Goal: Task Accomplishment & Management: Manage account settings

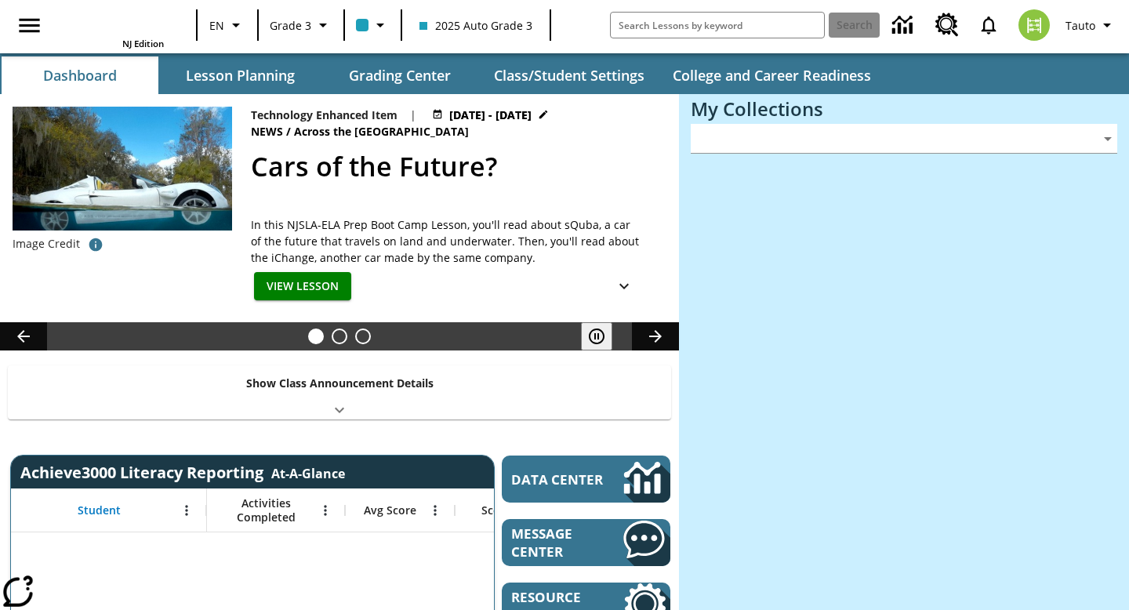
type input "-1"
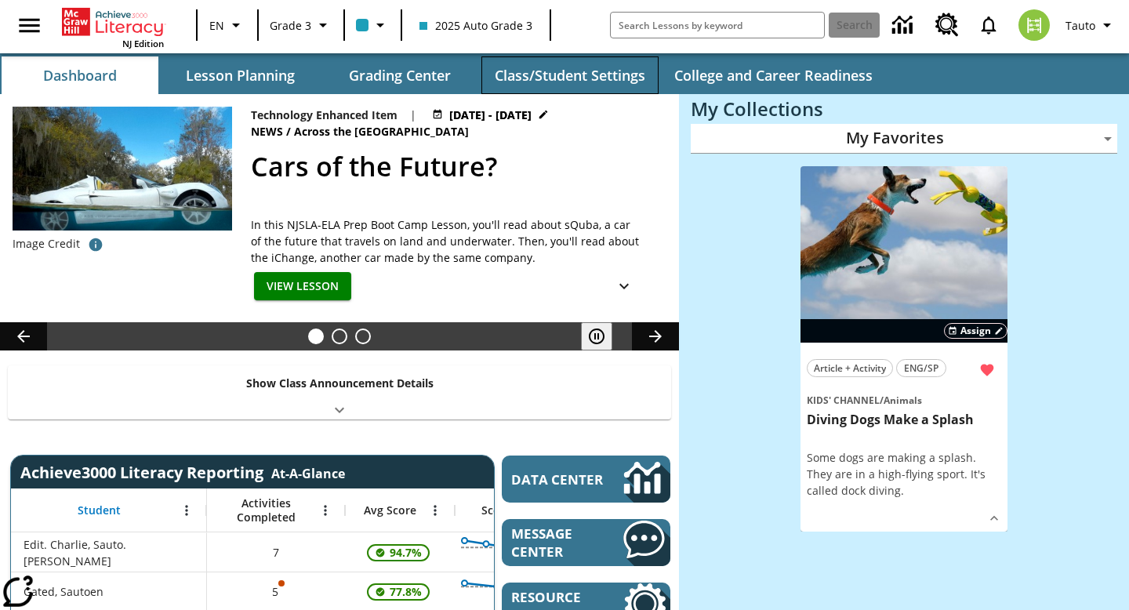
click at [589, 84] on button "Class/Student Settings" at bounding box center [569, 75] width 177 height 38
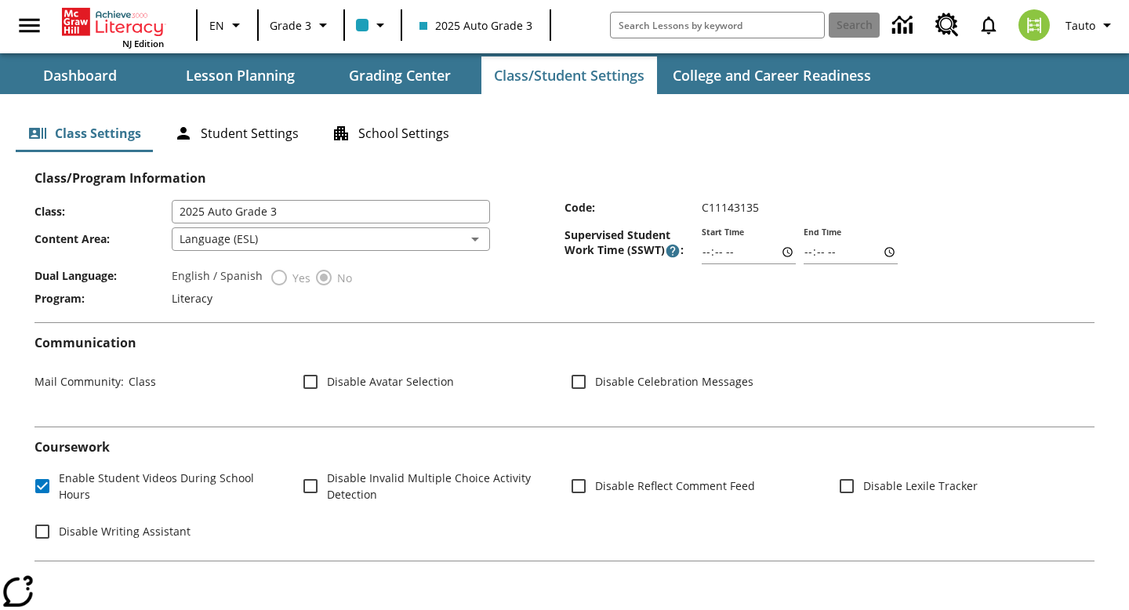
scroll to position [13, 0]
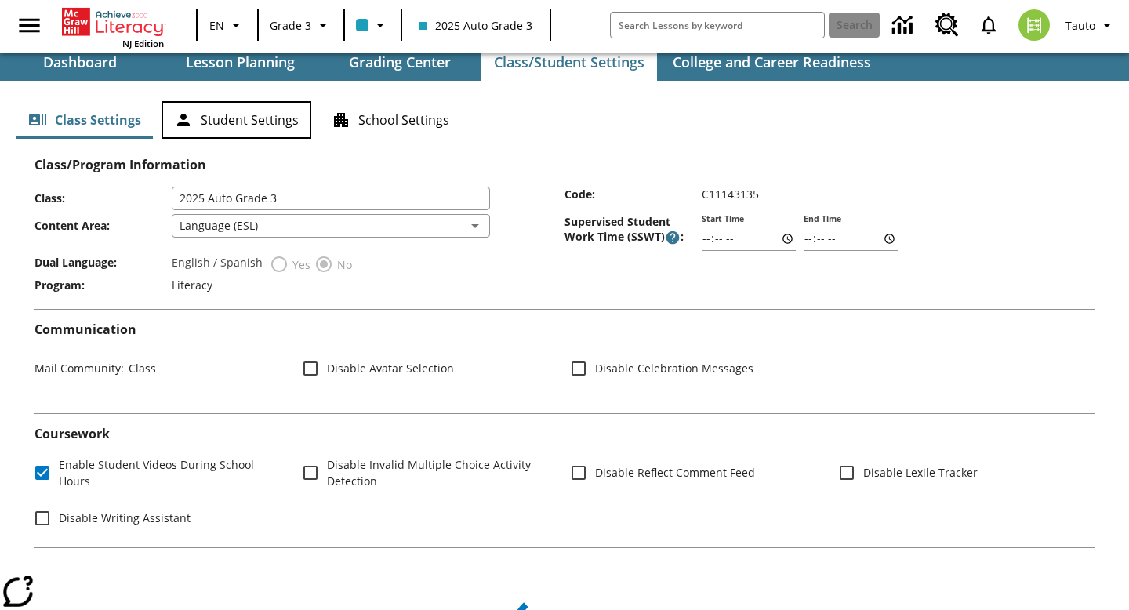
click at [241, 124] on button "Student Settings" at bounding box center [236, 120] width 150 height 38
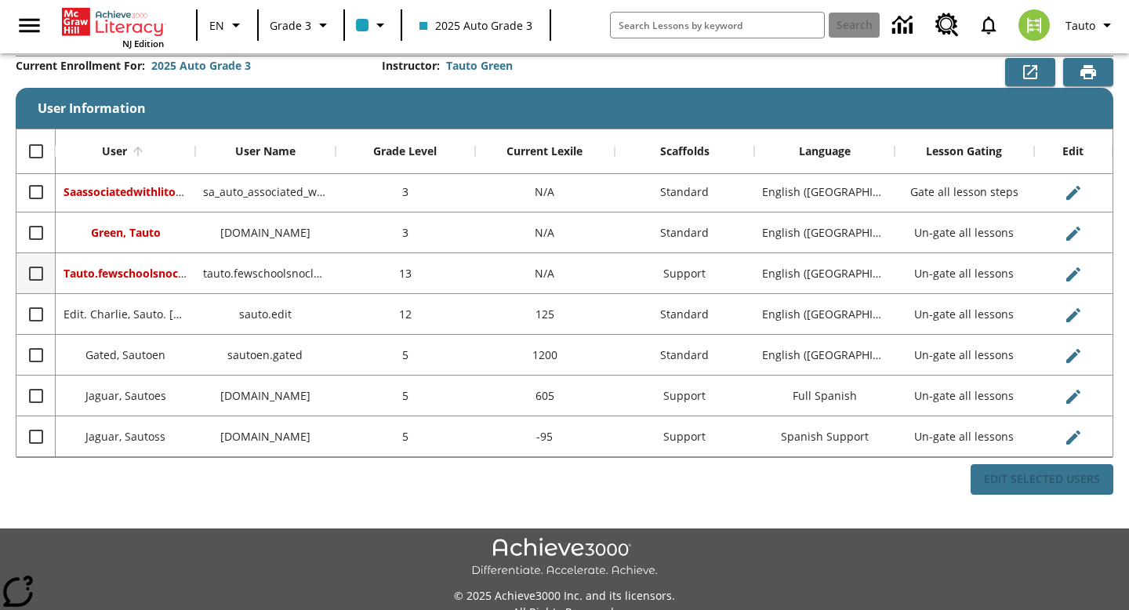
scroll to position [116, 0]
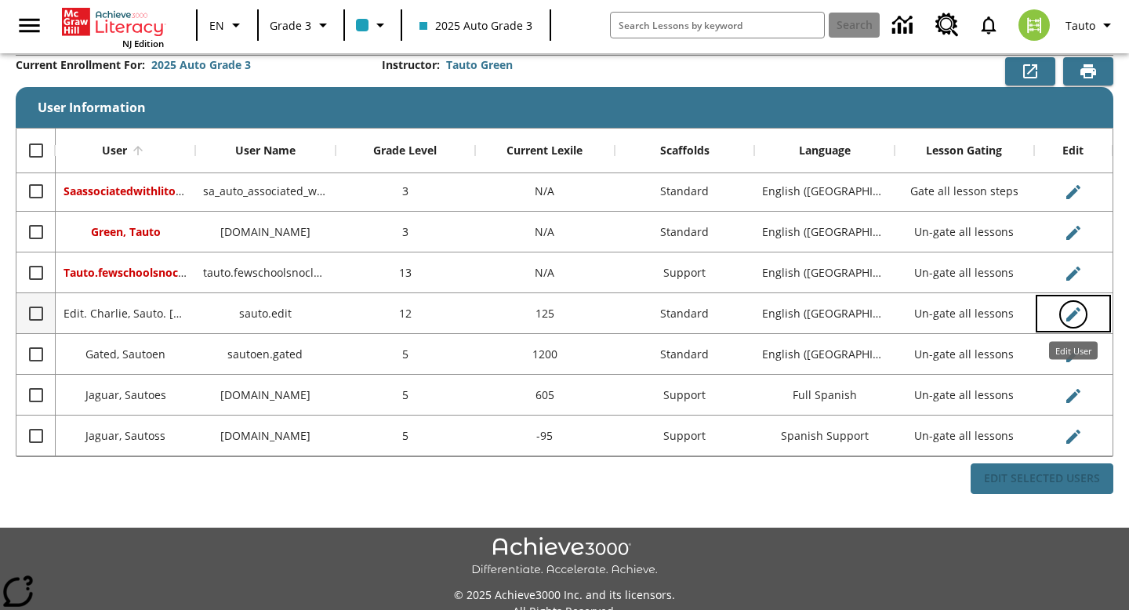
click at [1070, 318] on icon "Edit User" at bounding box center [1073, 314] width 14 height 14
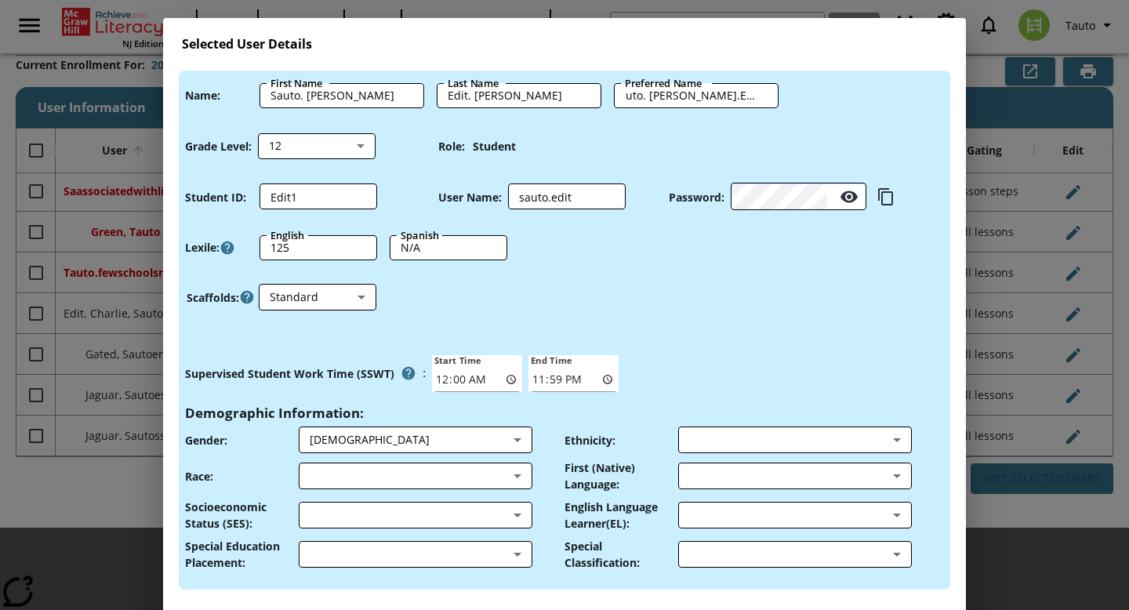
scroll to position [9, 0]
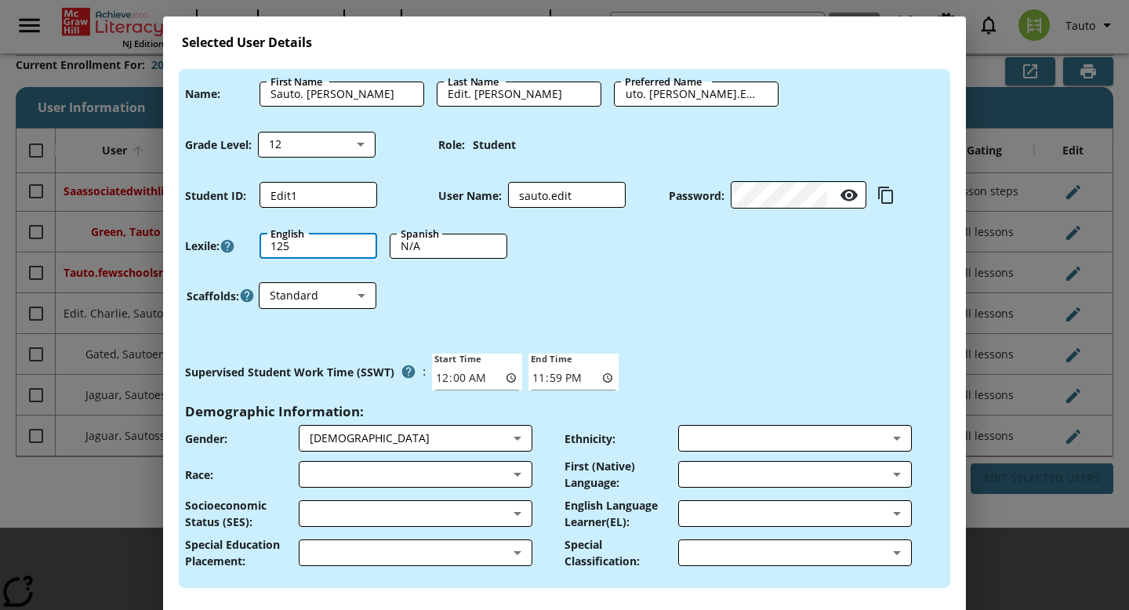
click at [324, 245] on input "125" at bounding box center [318, 246] width 118 height 25
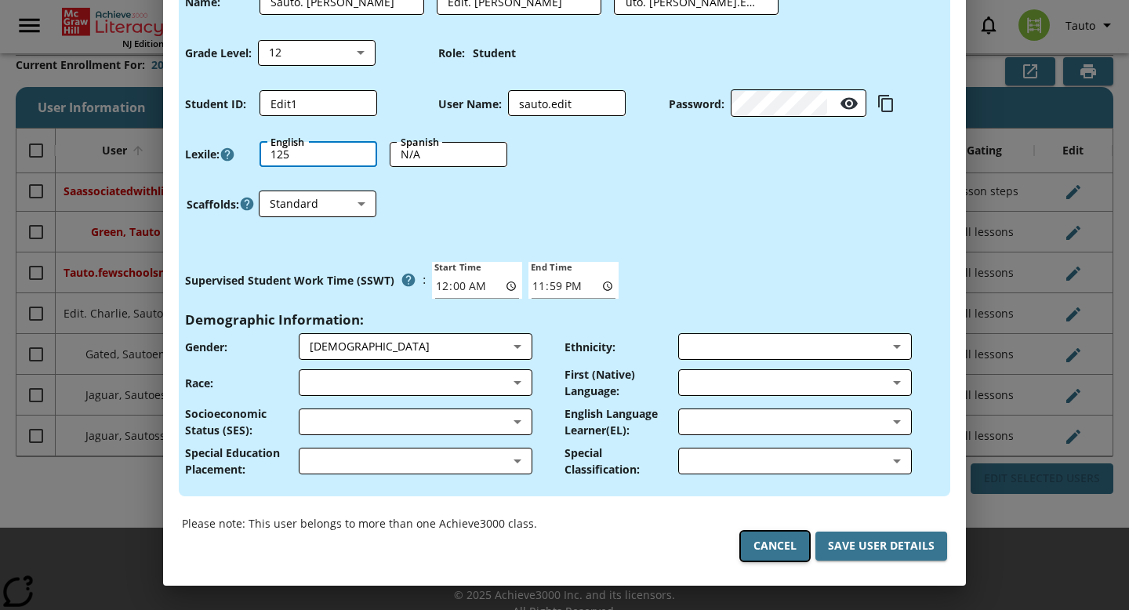
click at [774, 550] on button "Cancel" at bounding box center [775, 545] width 68 height 29
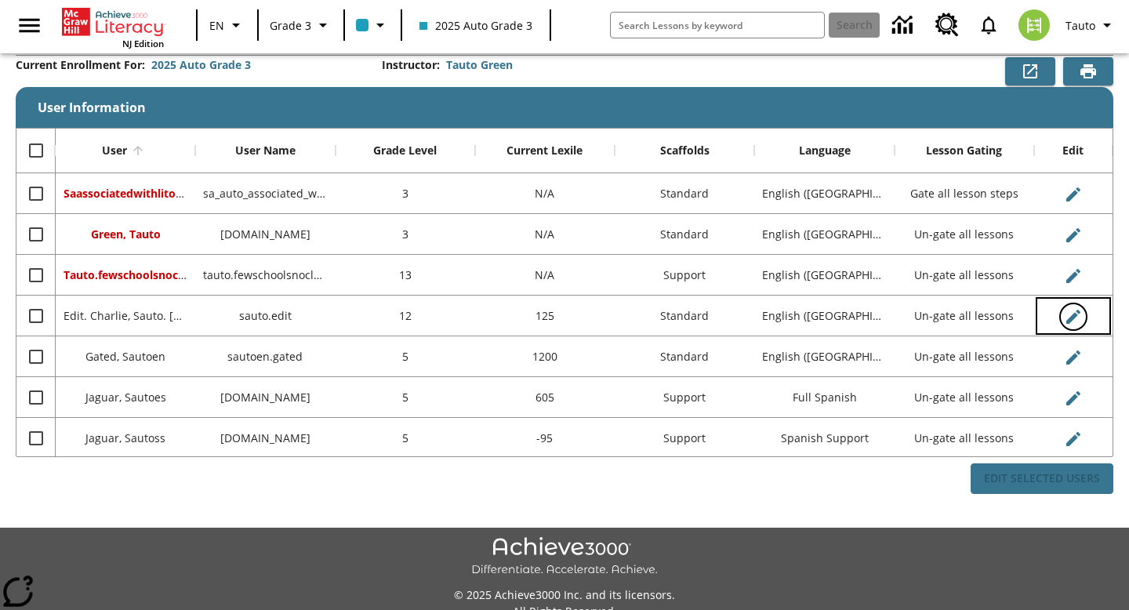
scroll to position [0, 0]
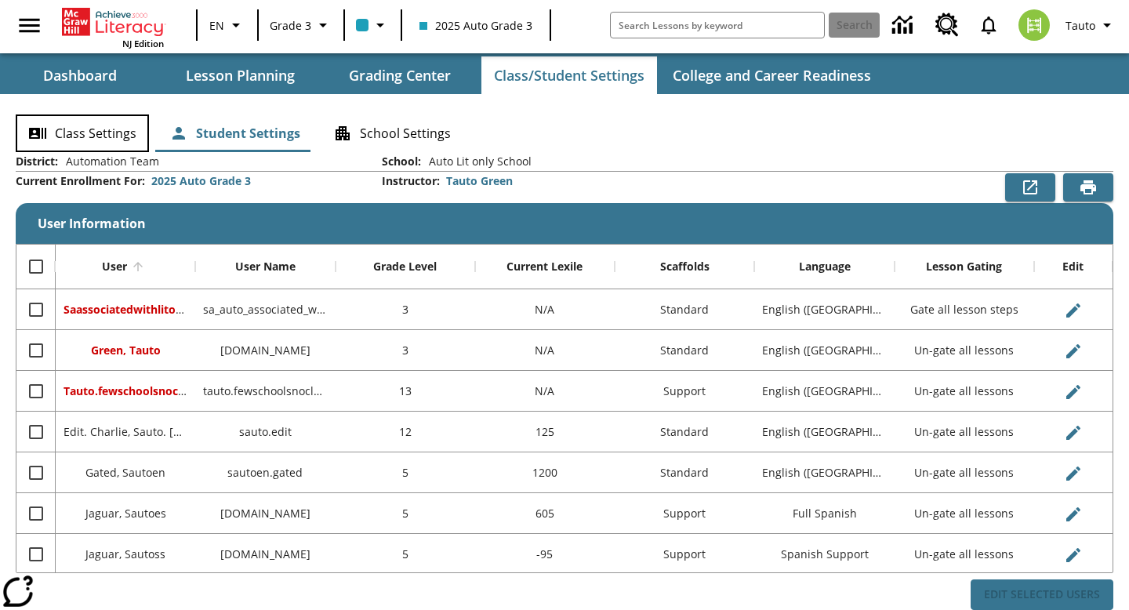
click at [82, 138] on button "Class Settings" at bounding box center [82, 133] width 133 height 38
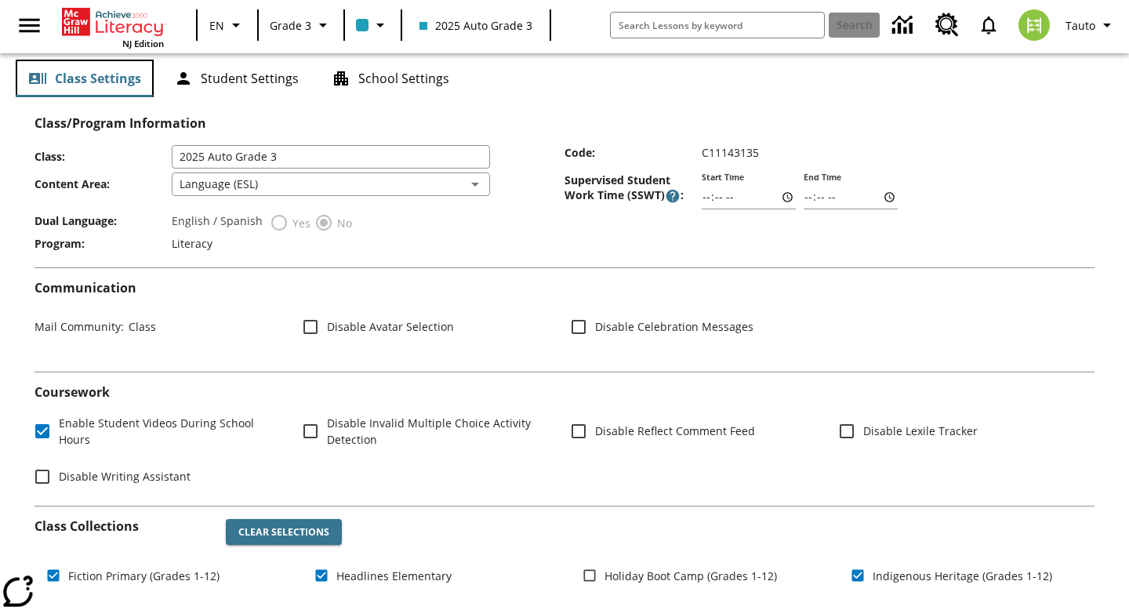
scroll to position [60, 0]
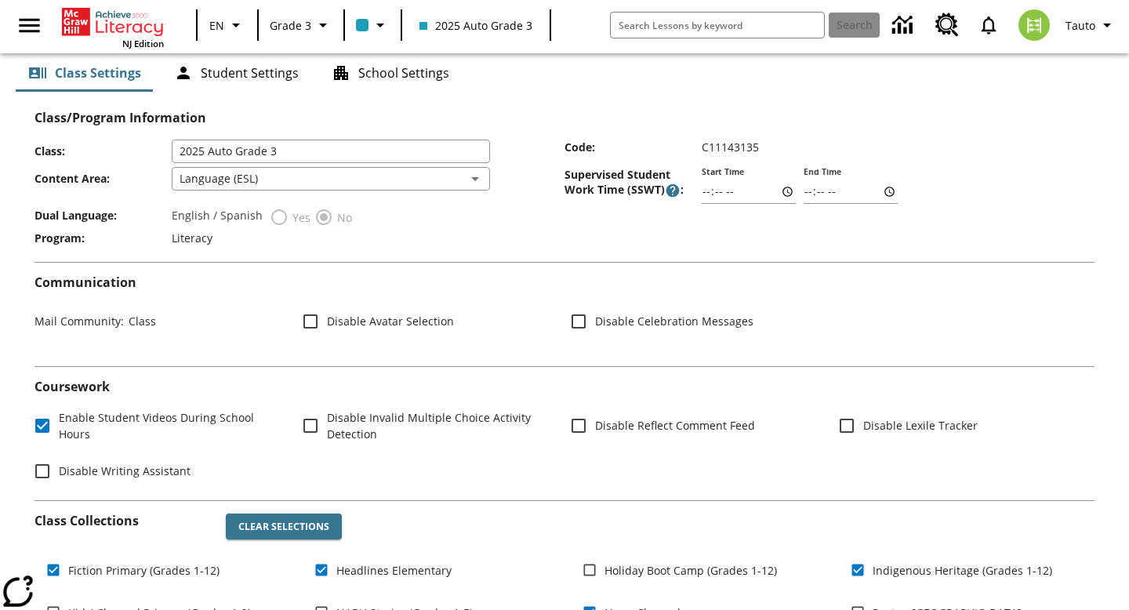
click at [866, 423] on span "Disable Lexile Tracker" at bounding box center [920, 425] width 114 height 16
click at [863, 423] on input "Disable Lexile Tracker" at bounding box center [846, 425] width 33 height 33
checkbox input "true"
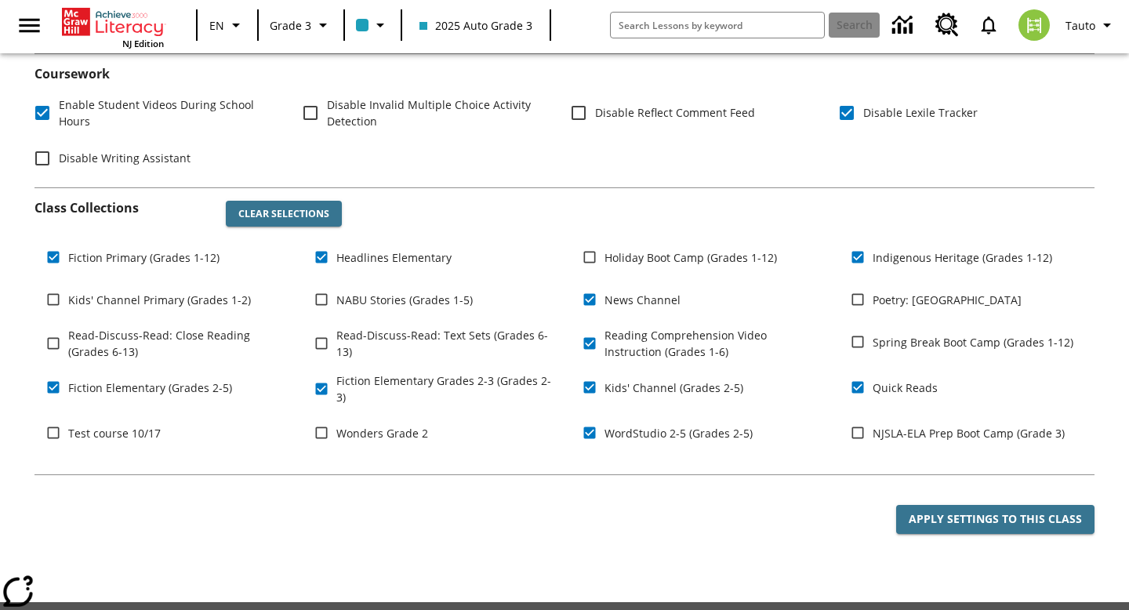
scroll to position [437, 0]
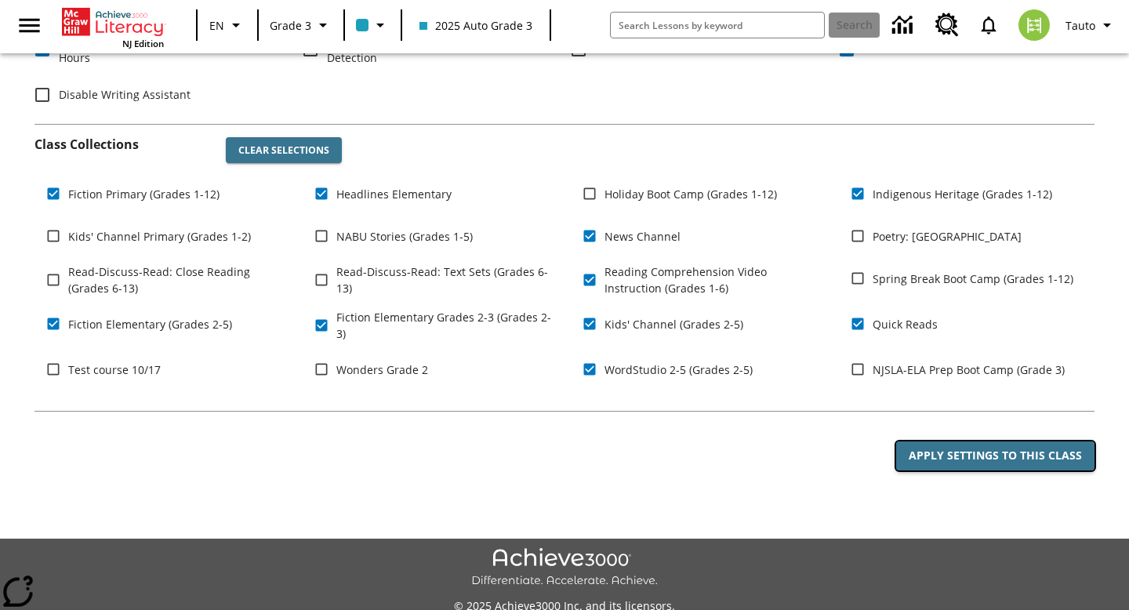
click at [921, 468] on button "Apply Settings to this Class" at bounding box center [995, 455] width 198 height 29
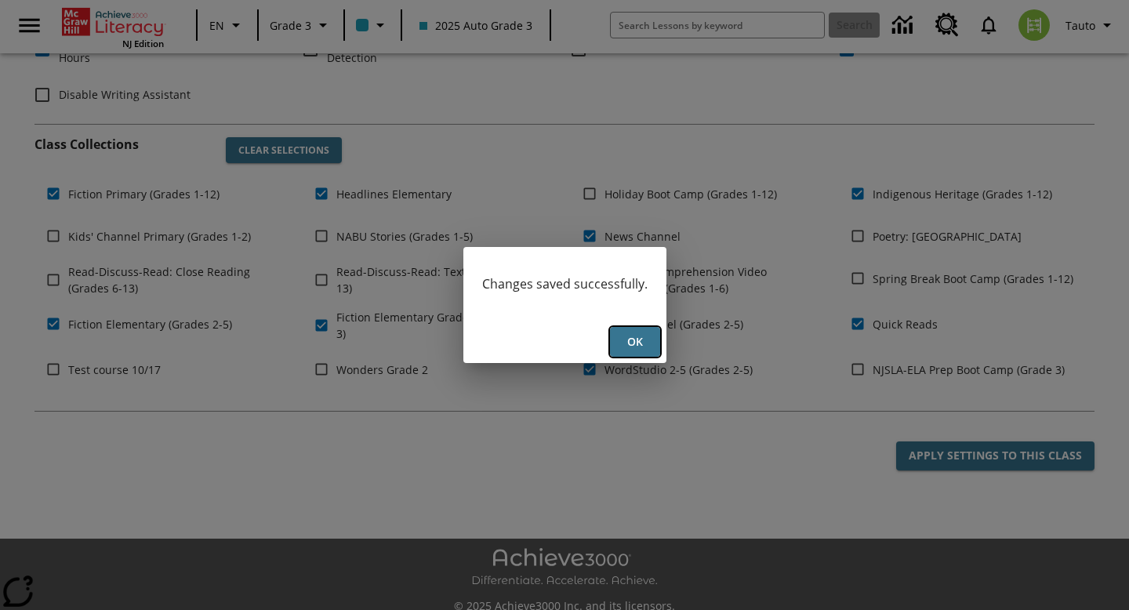
click at [633, 341] on button "Ok" at bounding box center [635, 342] width 50 height 31
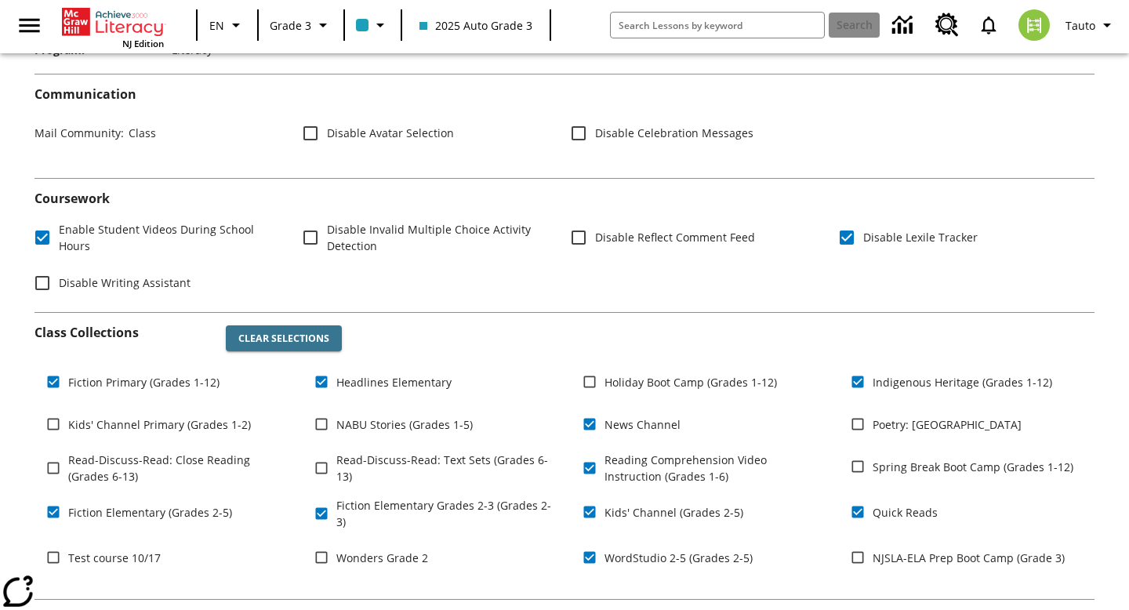
scroll to position [0, 0]
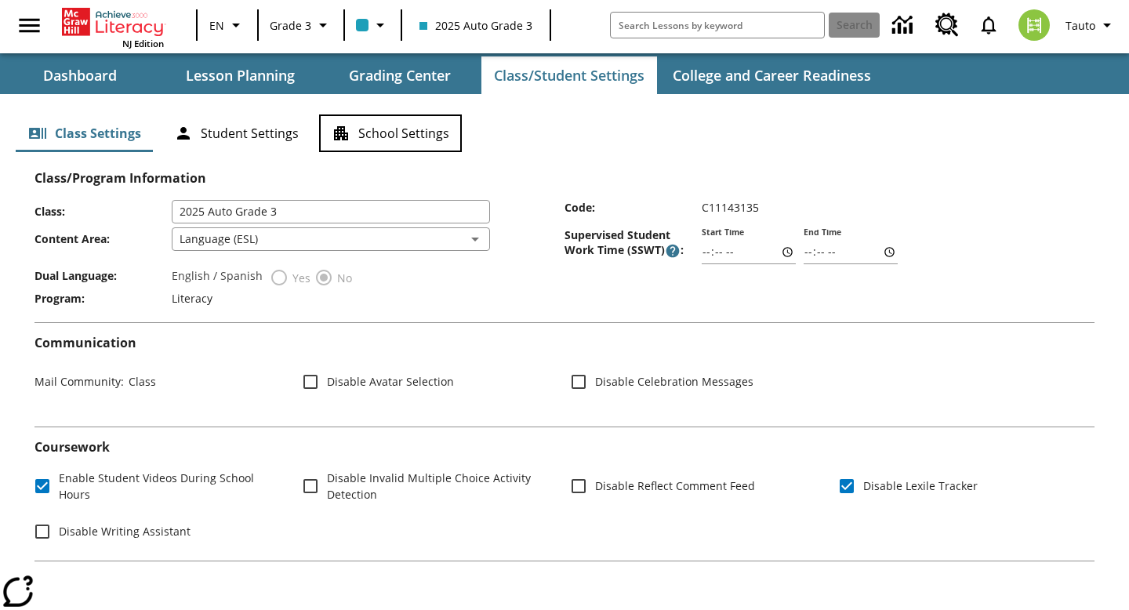
click at [397, 136] on button "School Settings" at bounding box center [390, 133] width 143 height 38
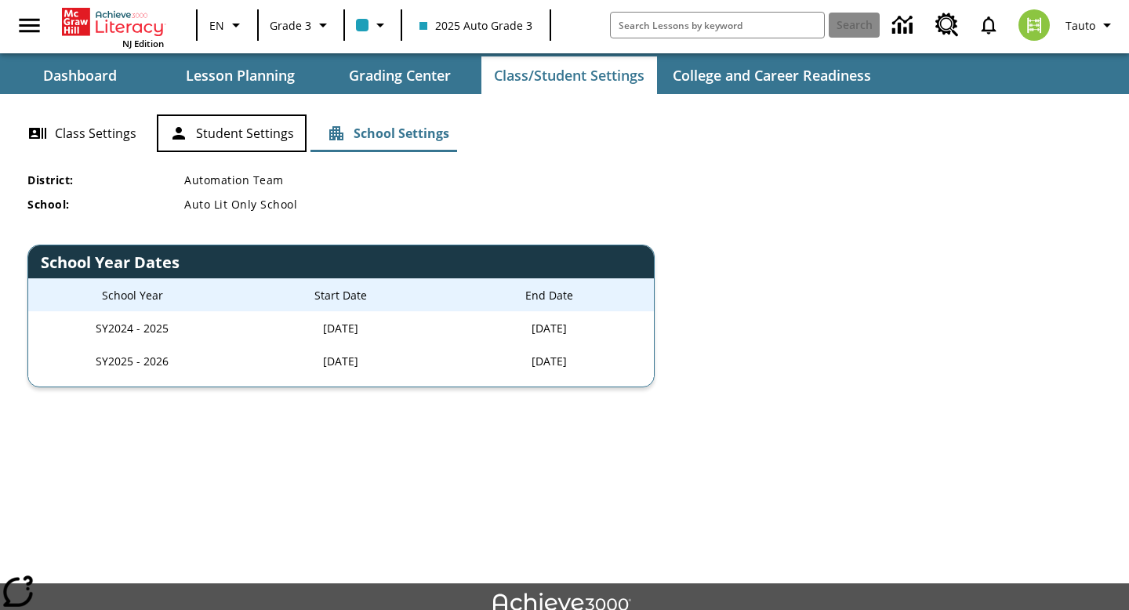
click at [260, 134] on button "Student Settings" at bounding box center [232, 133] width 150 height 38
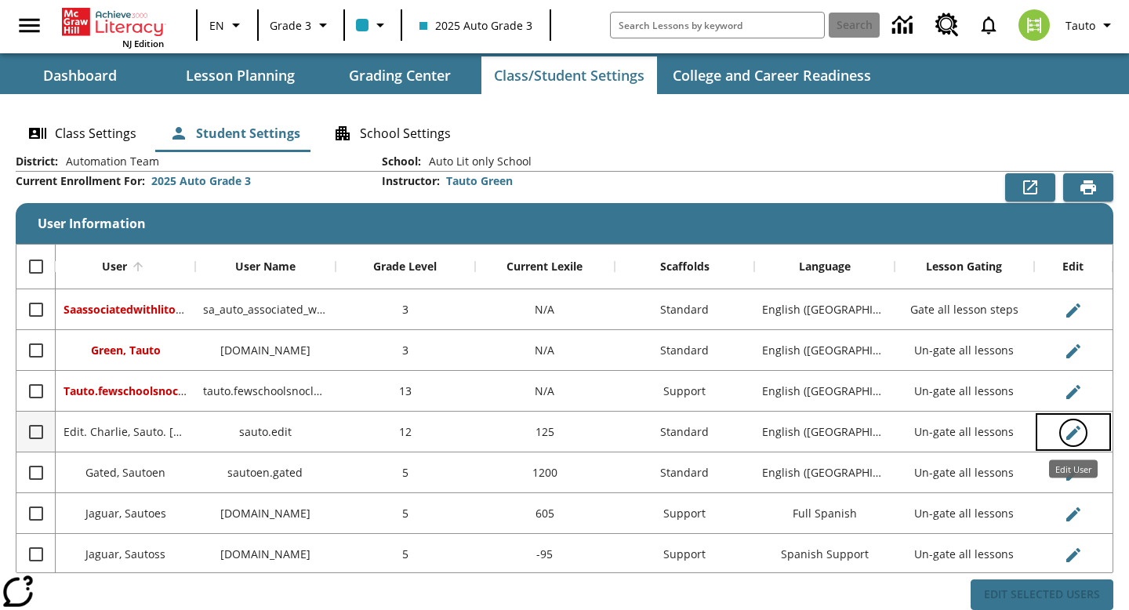
click at [1073, 432] on icon "Edit User" at bounding box center [1073, 433] width 14 height 14
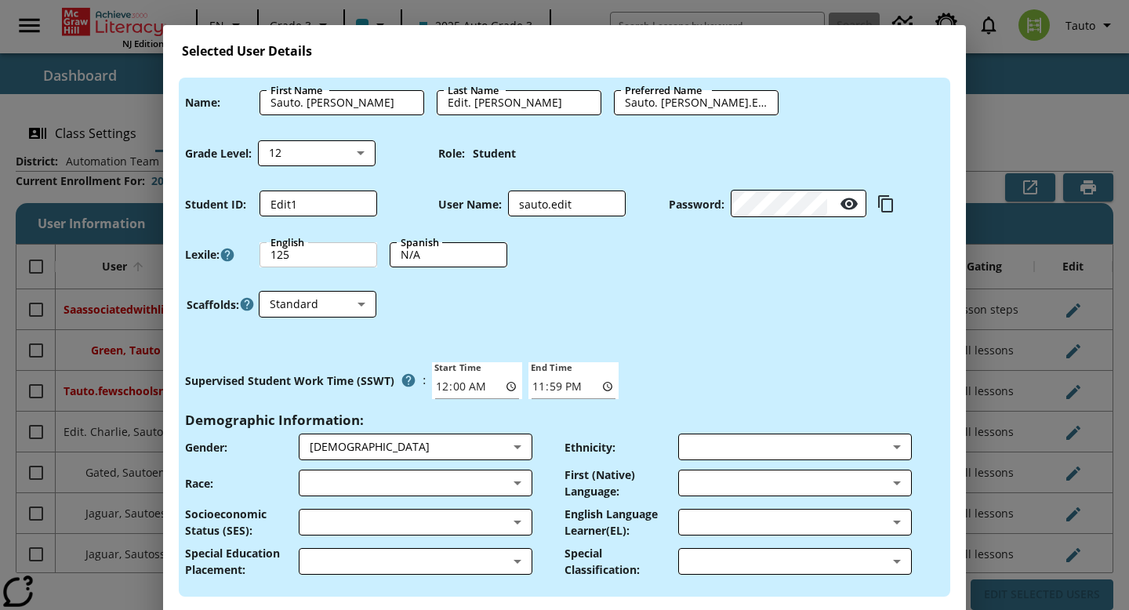
click at [288, 252] on input "125" at bounding box center [318, 254] width 118 height 25
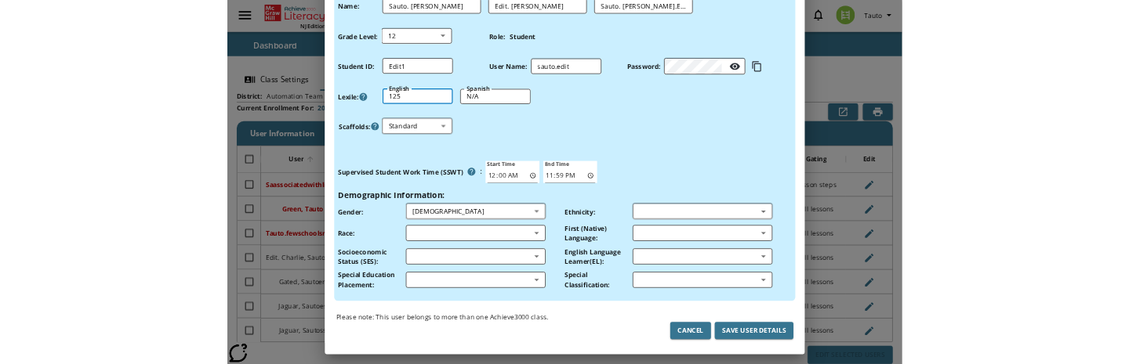
scroll to position [100, 0]
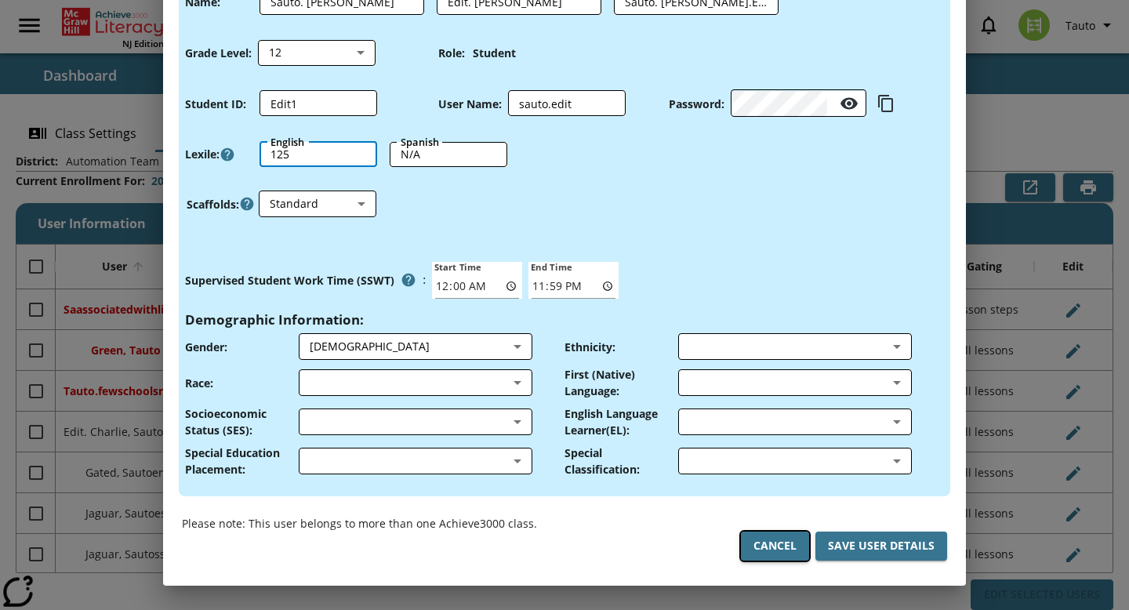
click at [759, 547] on button "Cancel" at bounding box center [775, 545] width 68 height 29
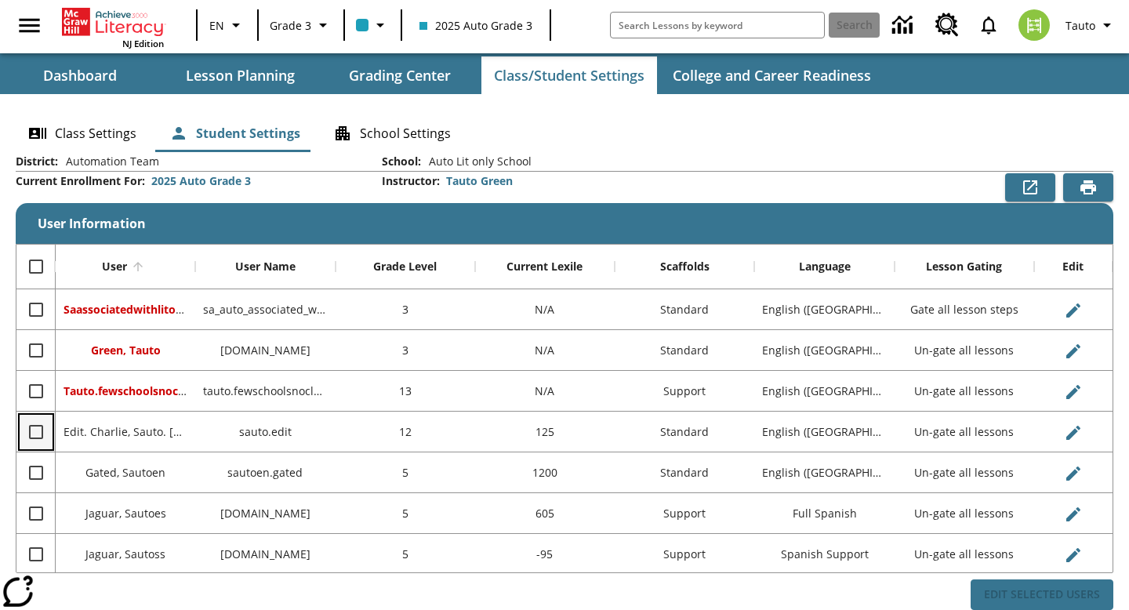
click at [34, 426] on input "Select row" at bounding box center [36, 431] width 33 height 33
checkbox input "true"
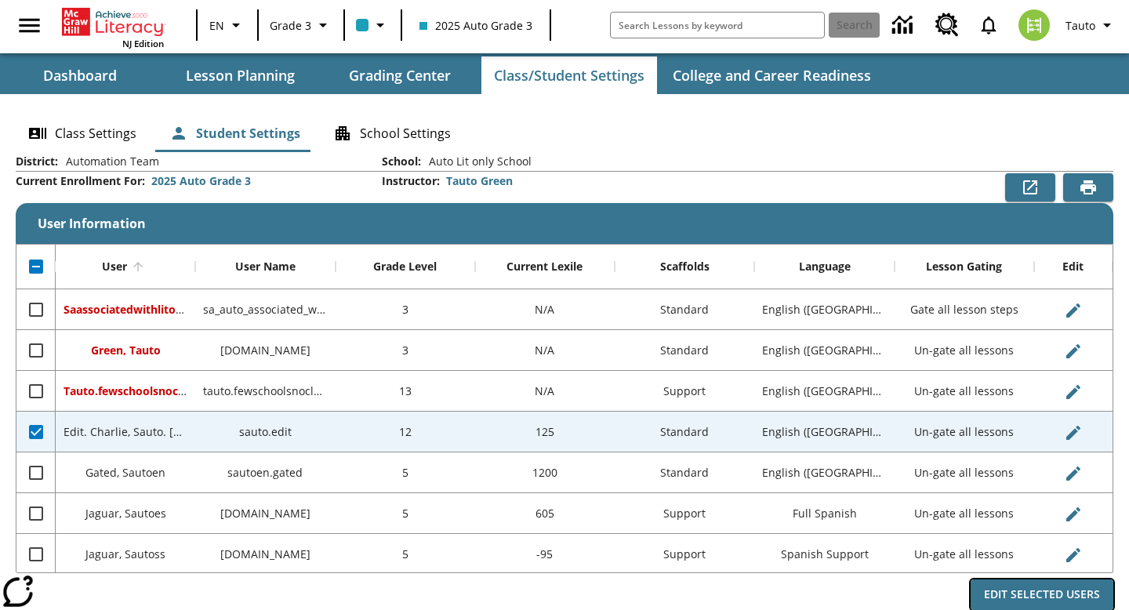
click at [998, 601] on button "Edit Selected Users" at bounding box center [1041, 594] width 143 height 31
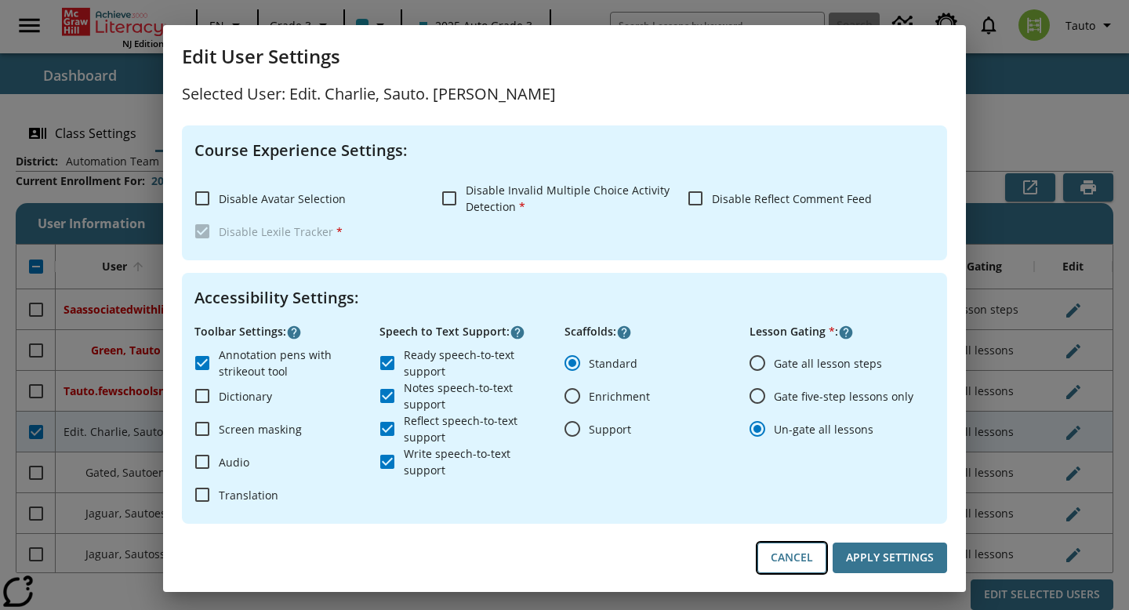
click at [786, 560] on button "Cancel" at bounding box center [791, 557] width 69 height 31
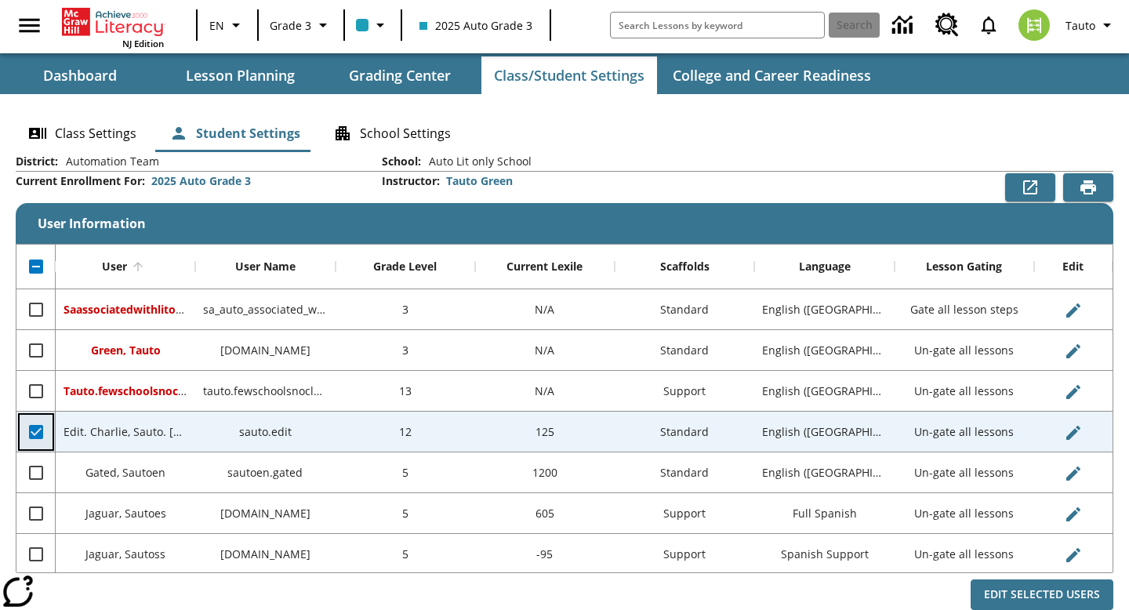
click at [40, 424] on input "Unselect row" at bounding box center [36, 431] width 33 height 33
checkbox input "false"
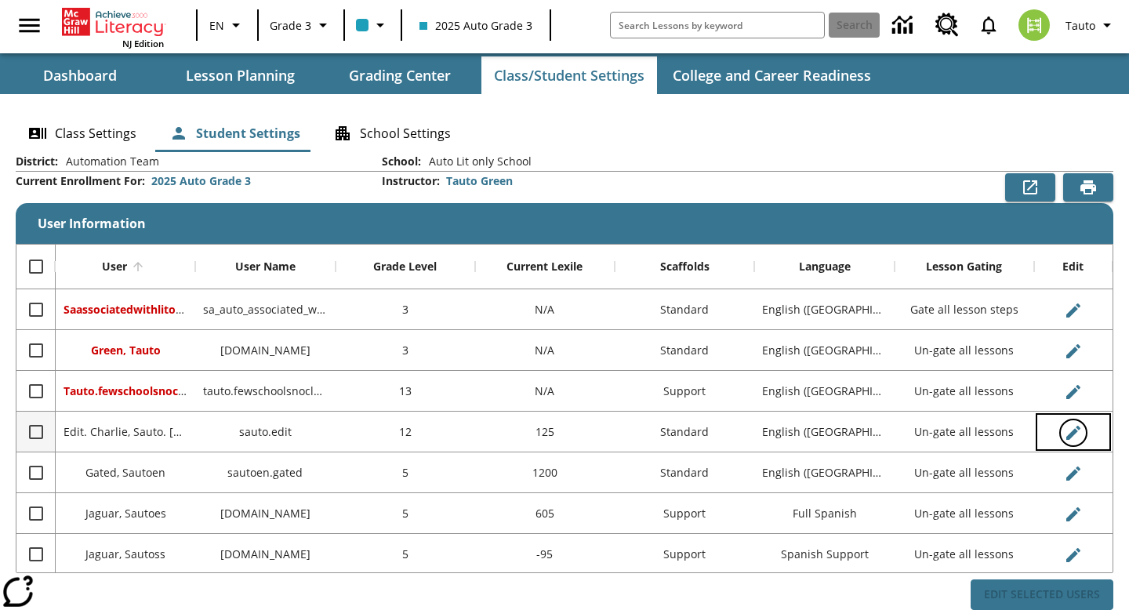
click at [1078, 431] on icon "Edit User" at bounding box center [1073, 432] width 19 height 19
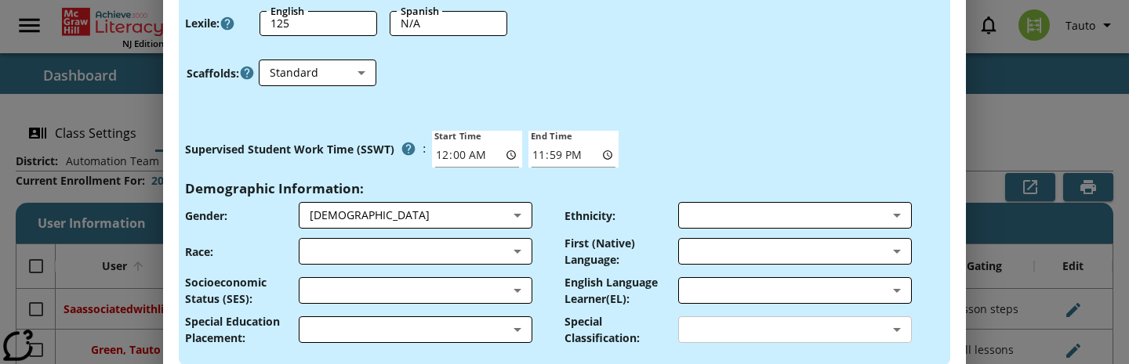
scroll to position [346, 0]
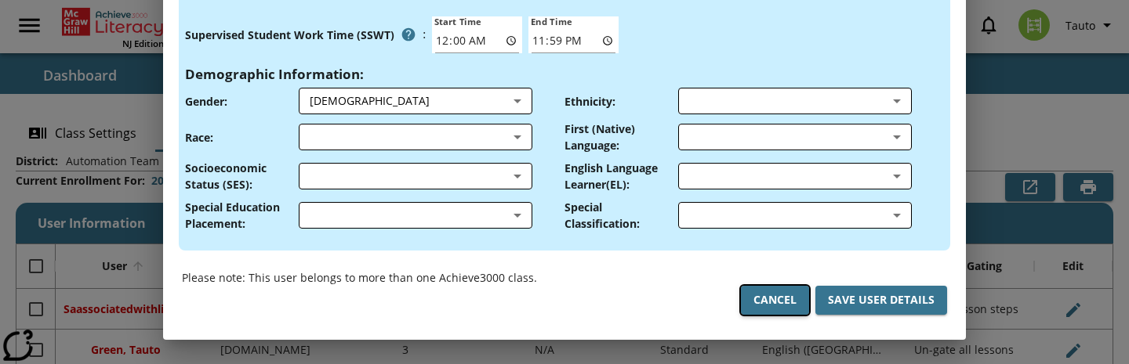
click at [756, 294] on button "Cancel" at bounding box center [775, 300] width 68 height 29
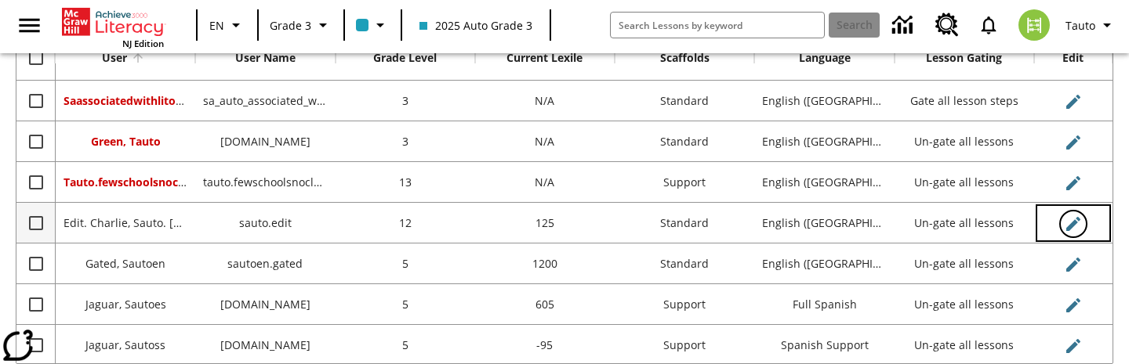
scroll to position [208, 0]
click at [1071, 218] on icon "Edit User" at bounding box center [1073, 225] width 19 height 19
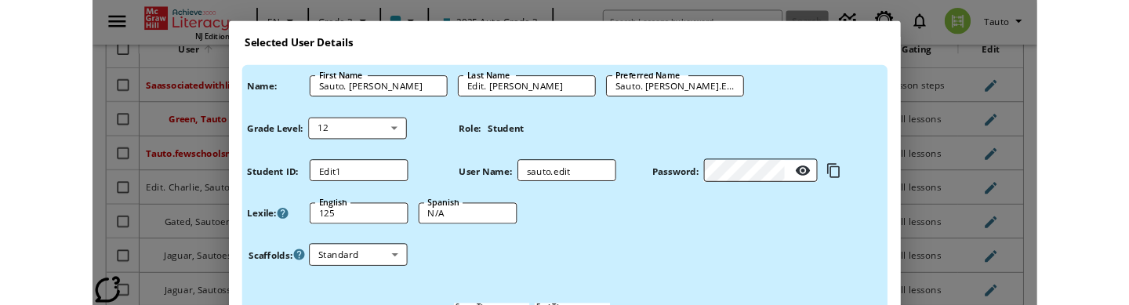
scroll to position [346, 0]
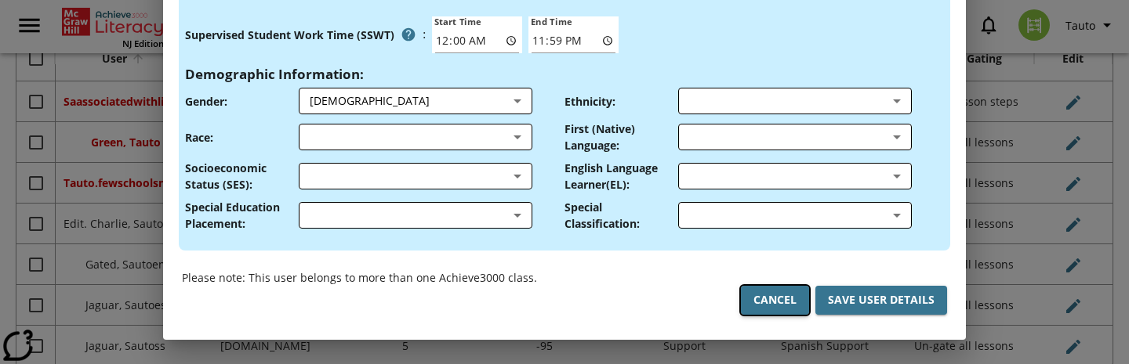
click at [760, 306] on button "Cancel" at bounding box center [775, 300] width 68 height 29
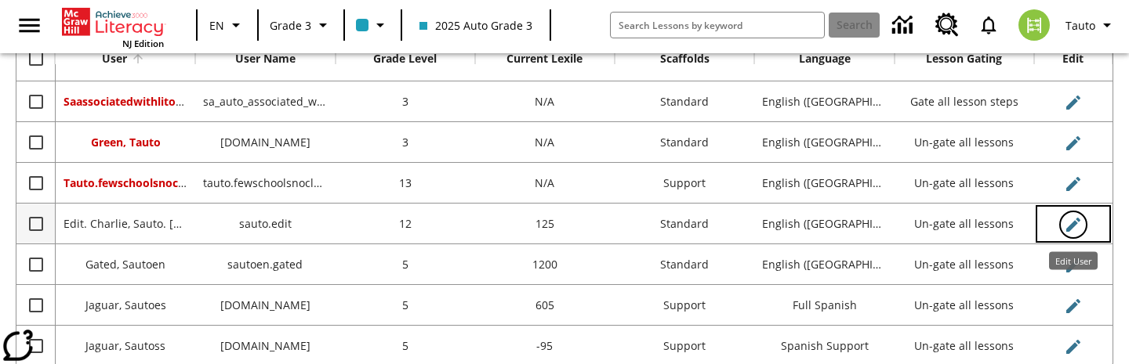
click at [1071, 222] on icon "Edit User" at bounding box center [1073, 225] width 19 height 19
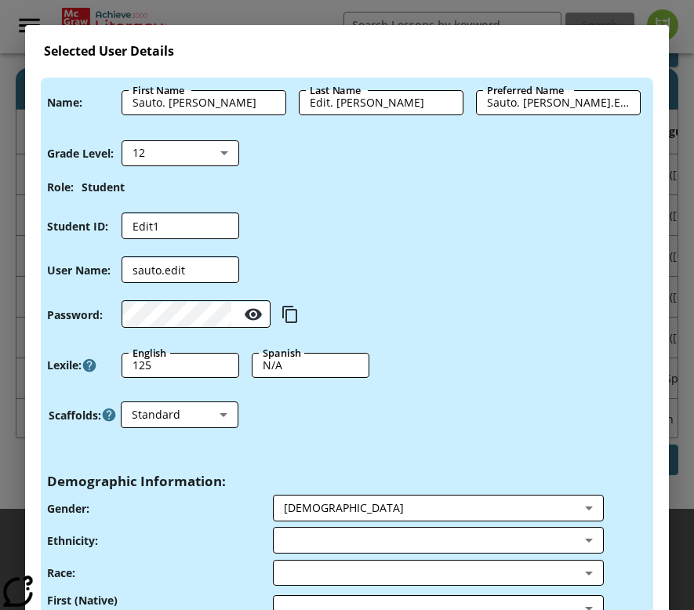
scroll to position [304, 0]
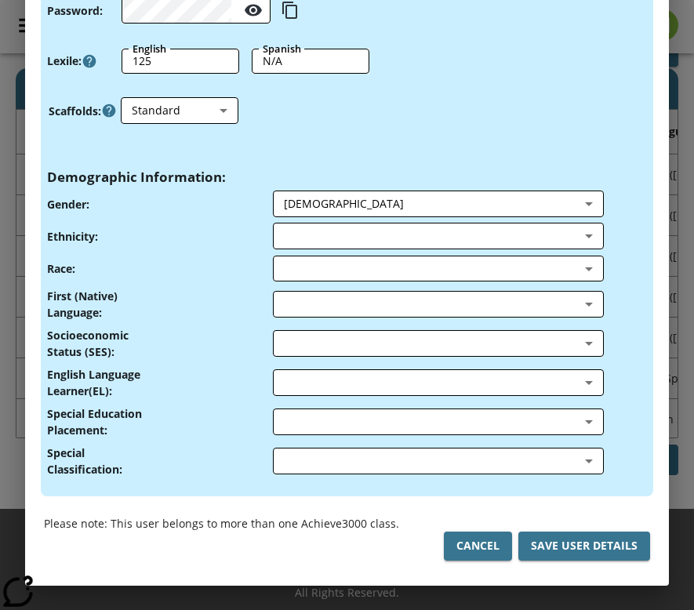
click at [471, 563] on div "Cancel Save User Details" at bounding box center [347, 548] width 606 height 35
click at [471, 548] on button "Cancel" at bounding box center [478, 545] width 68 height 29
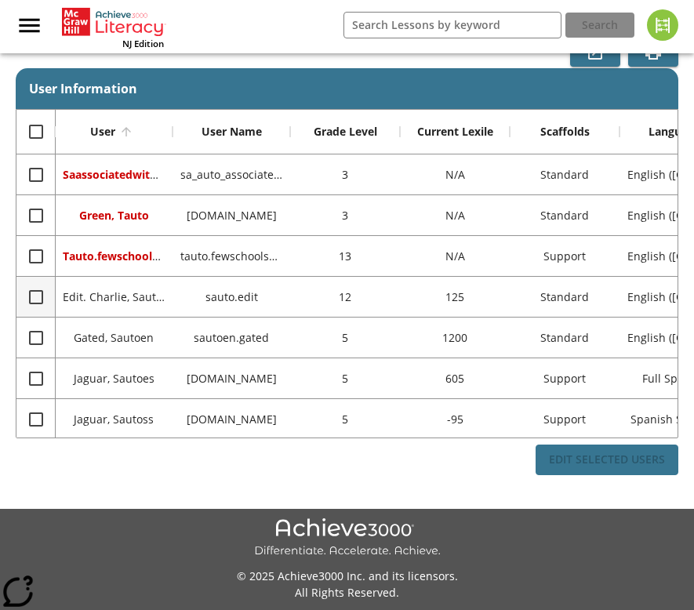
scroll to position [0, 0]
click at [40, 296] on input "Select row" at bounding box center [36, 297] width 33 height 33
checkbox input "true"
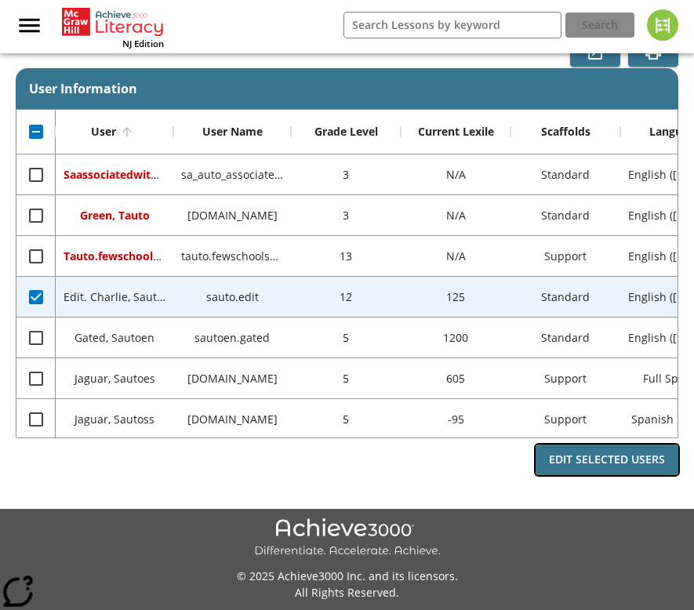
click at [566, 451] on button "Edit Selected Users" at bounding box center [606, 459] width 143 height 31
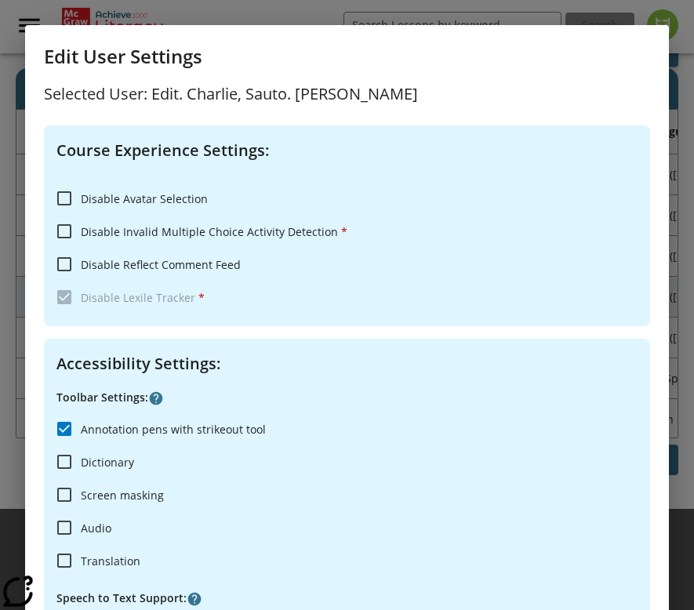
scroll to position [523, 0]
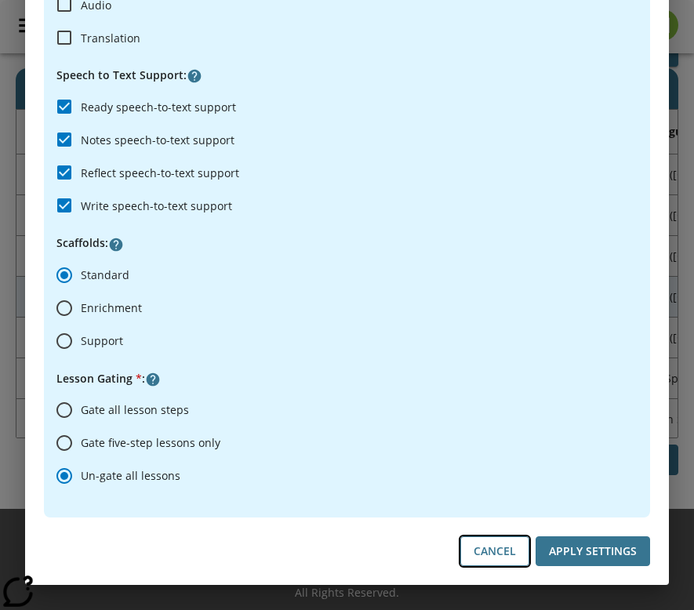
click at [481, 548] on button "Cancel" at bounding box center [494, 551] width 69 height 31
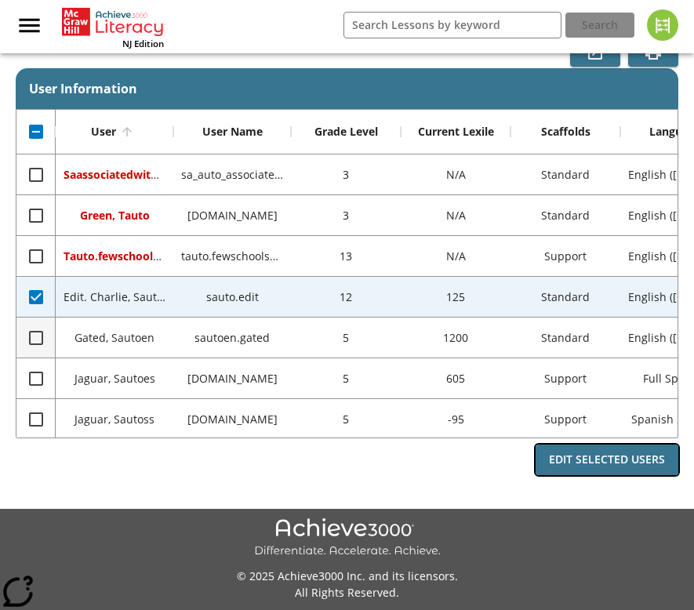
scroll to position [0, 241]
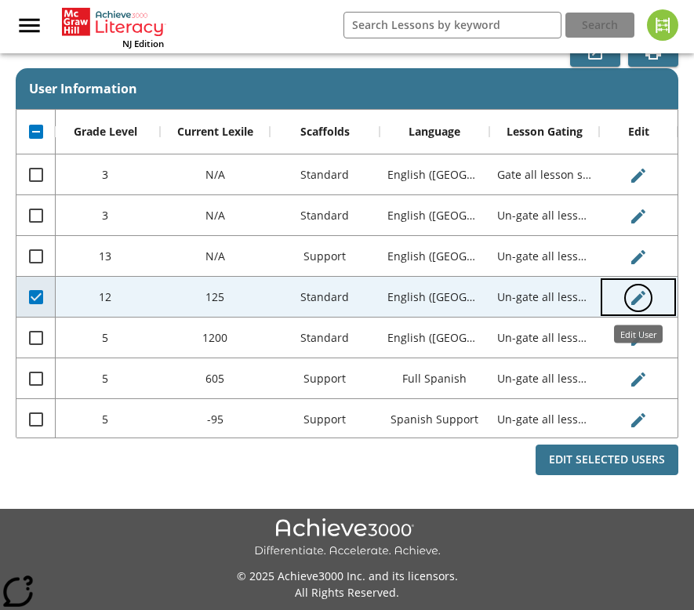
click at [631, 297] on icon "Edit User" at bounding box center [638, 297] width 19 height 19
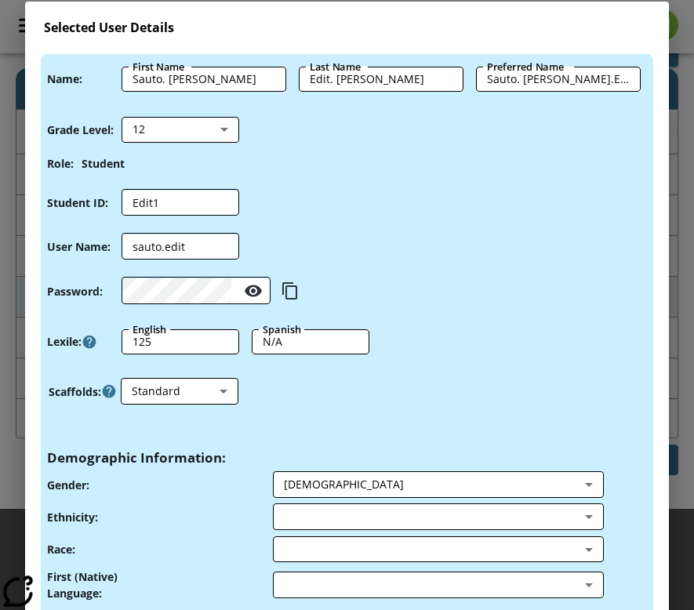
scroll to position [38, 0]
